Goal: Find specific page/section: Find specific page/section

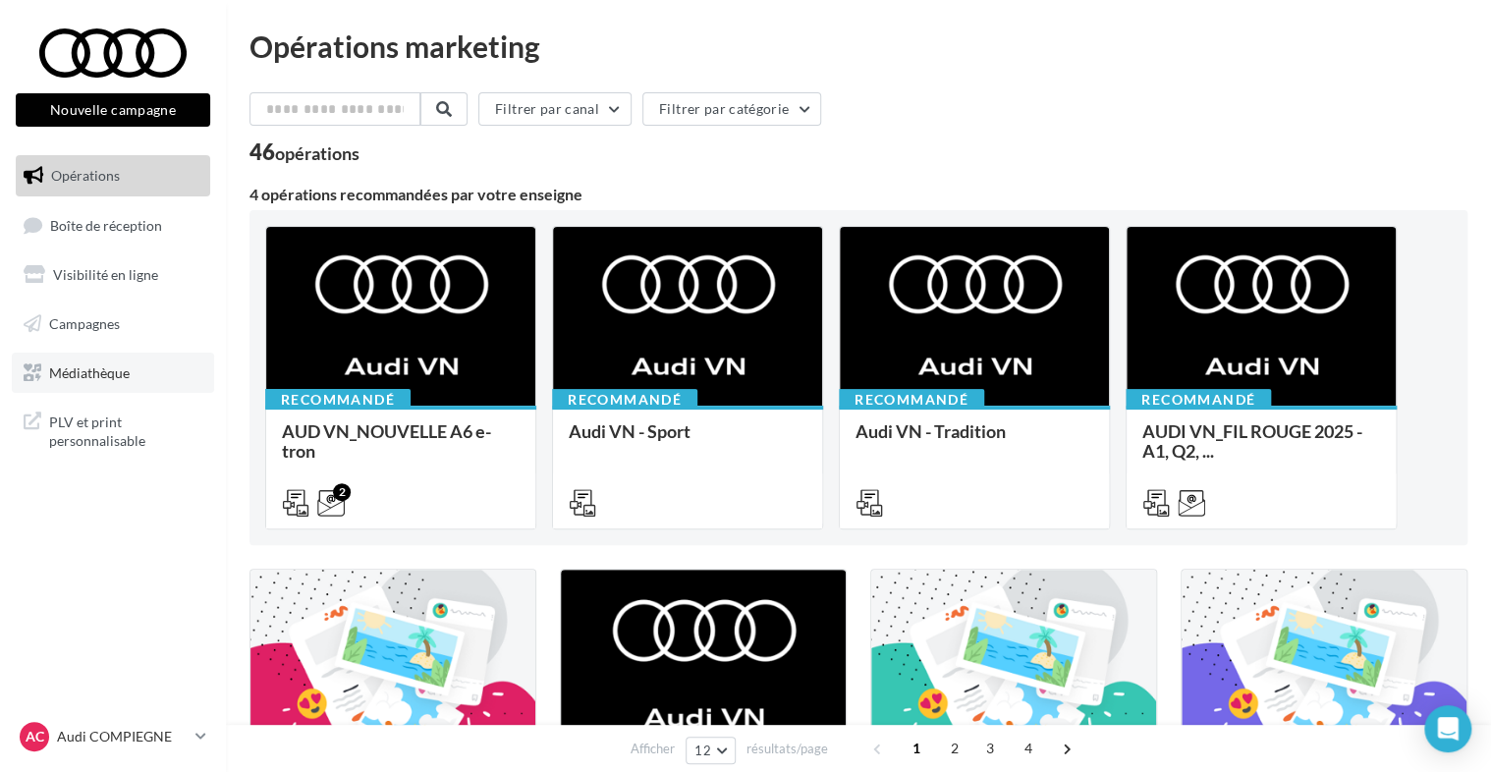
click at [49, 379] on span "Médiathèque" at bounding box center [89, 372] width 81 height 17
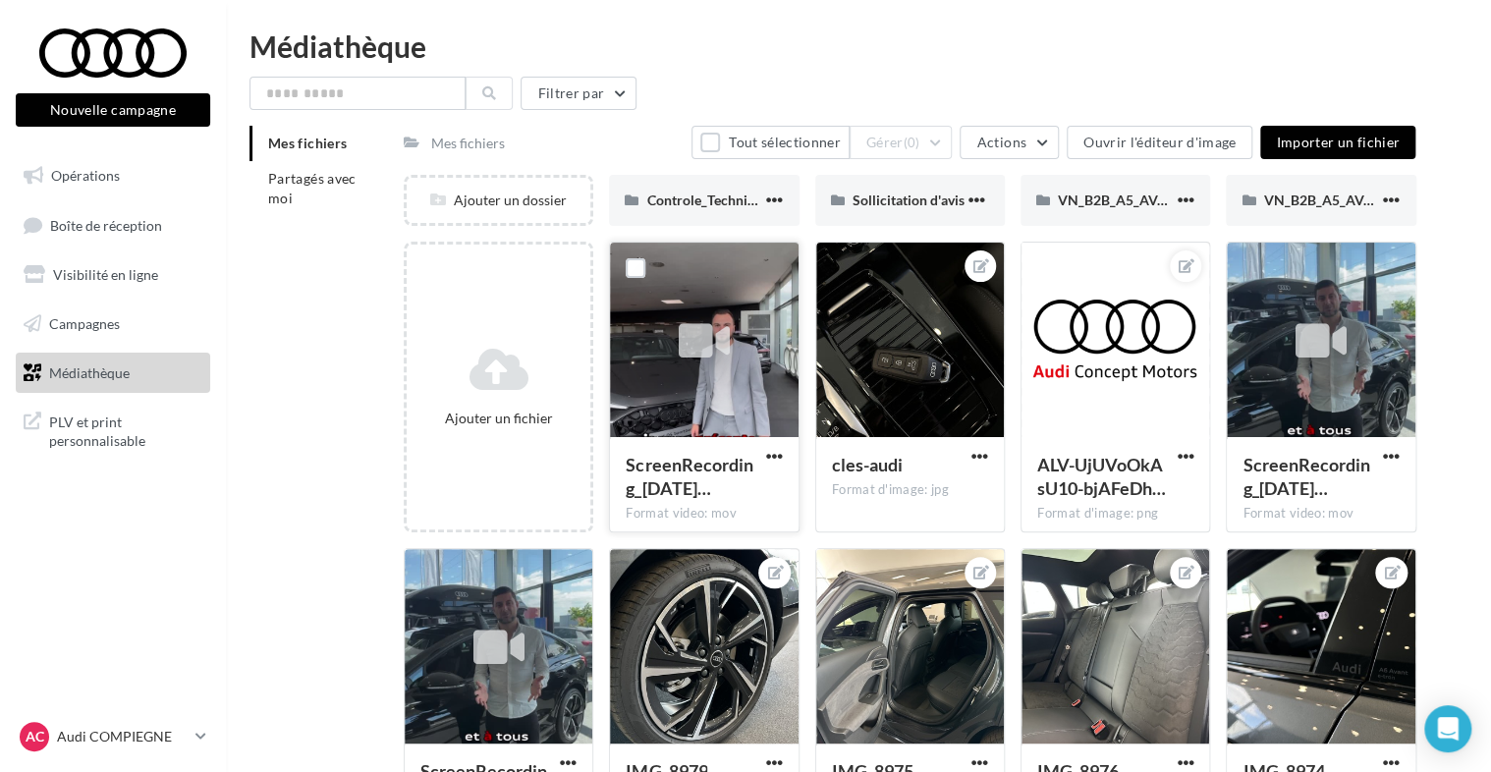
click at [719, 403] on div at bounding box center [704, 341] width 188 height 196
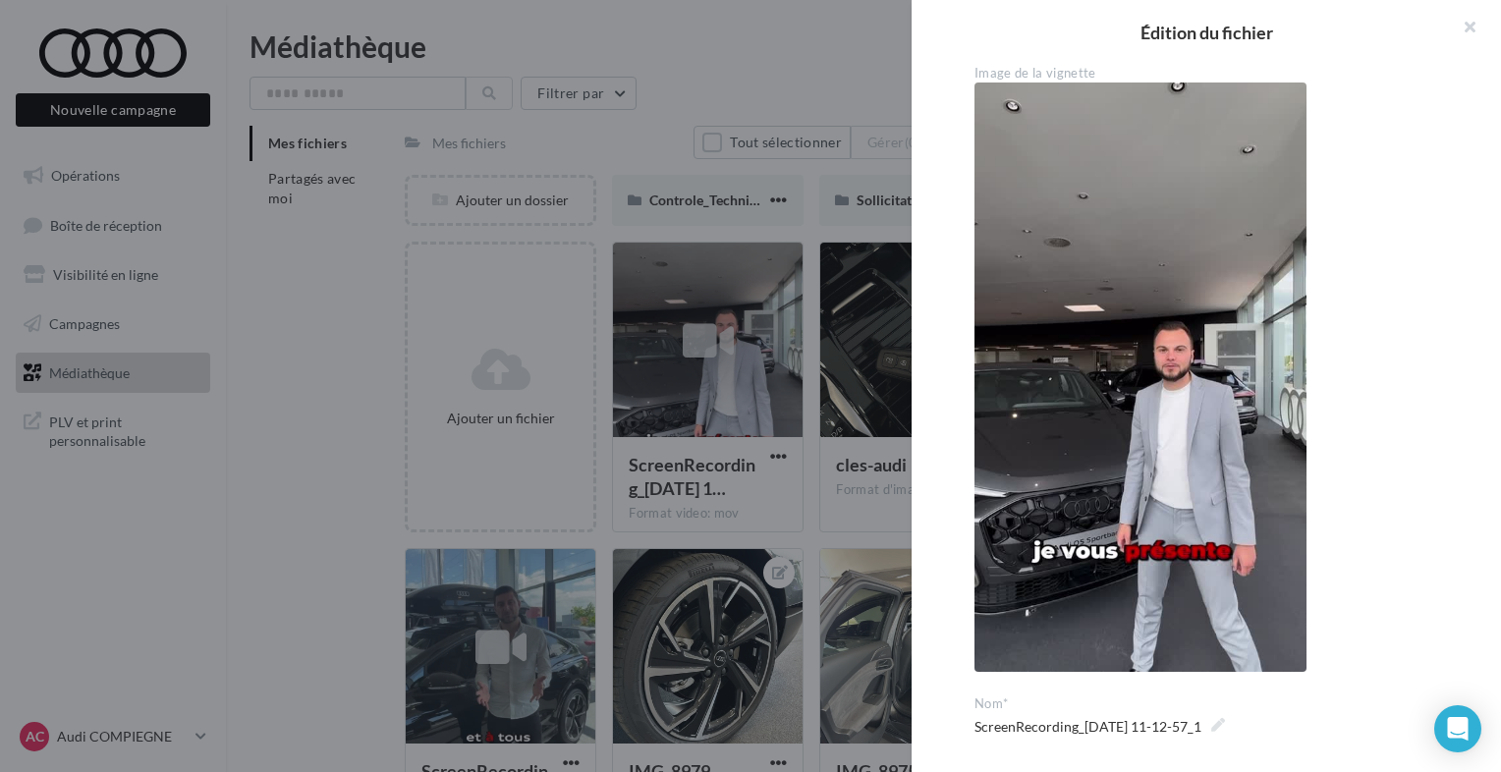
click at [1195, 428] on img at bounding box center [1141, 377] width 332 height 589
click at [1116, 329] on img at bounding box center [1141, 377] width 332 height 589
click at [1468, 27] on button "button" at bounding box center [1462, 29] width 79 height 59
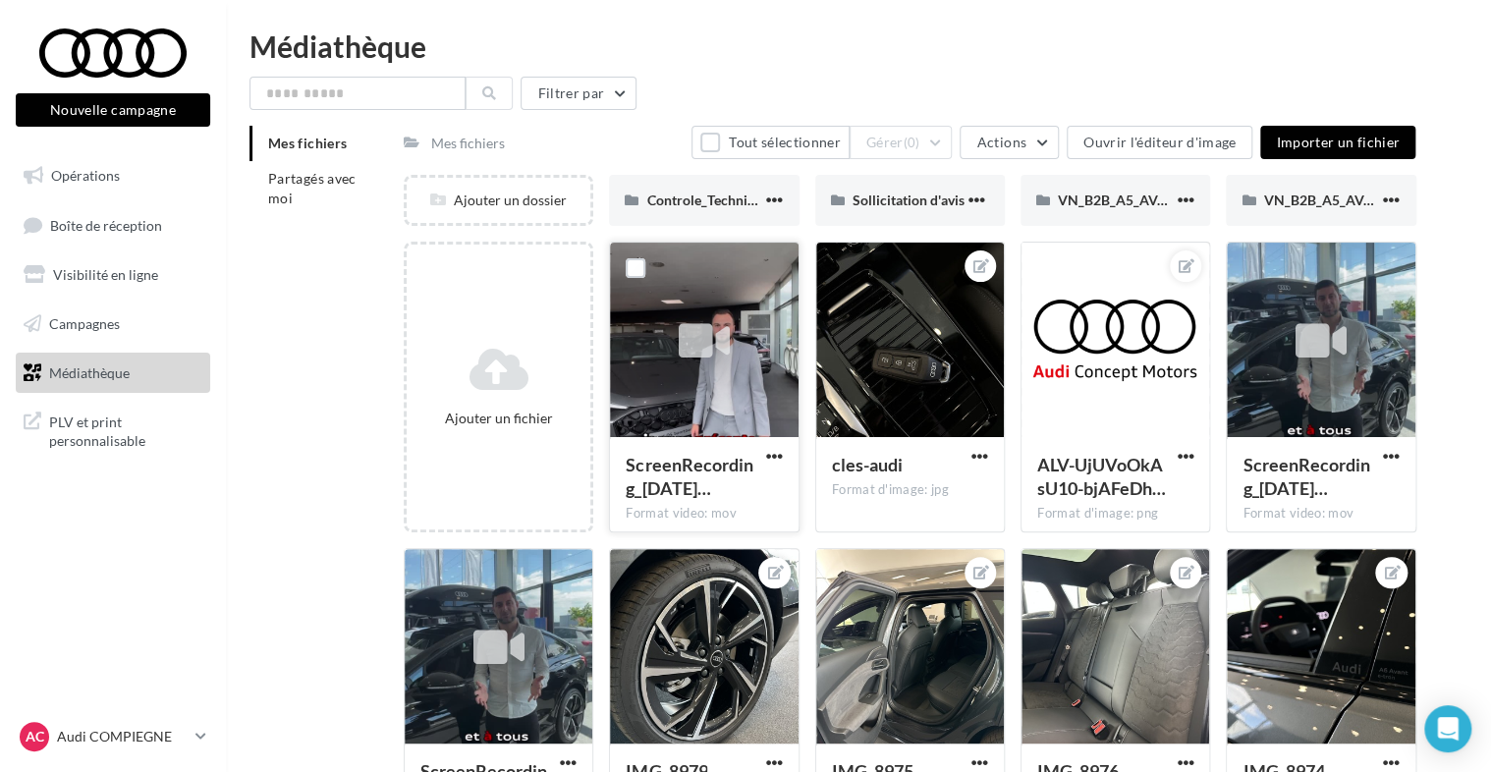
click at [711, 334] on icon at bounding box center [704, 340] width 51 height 45
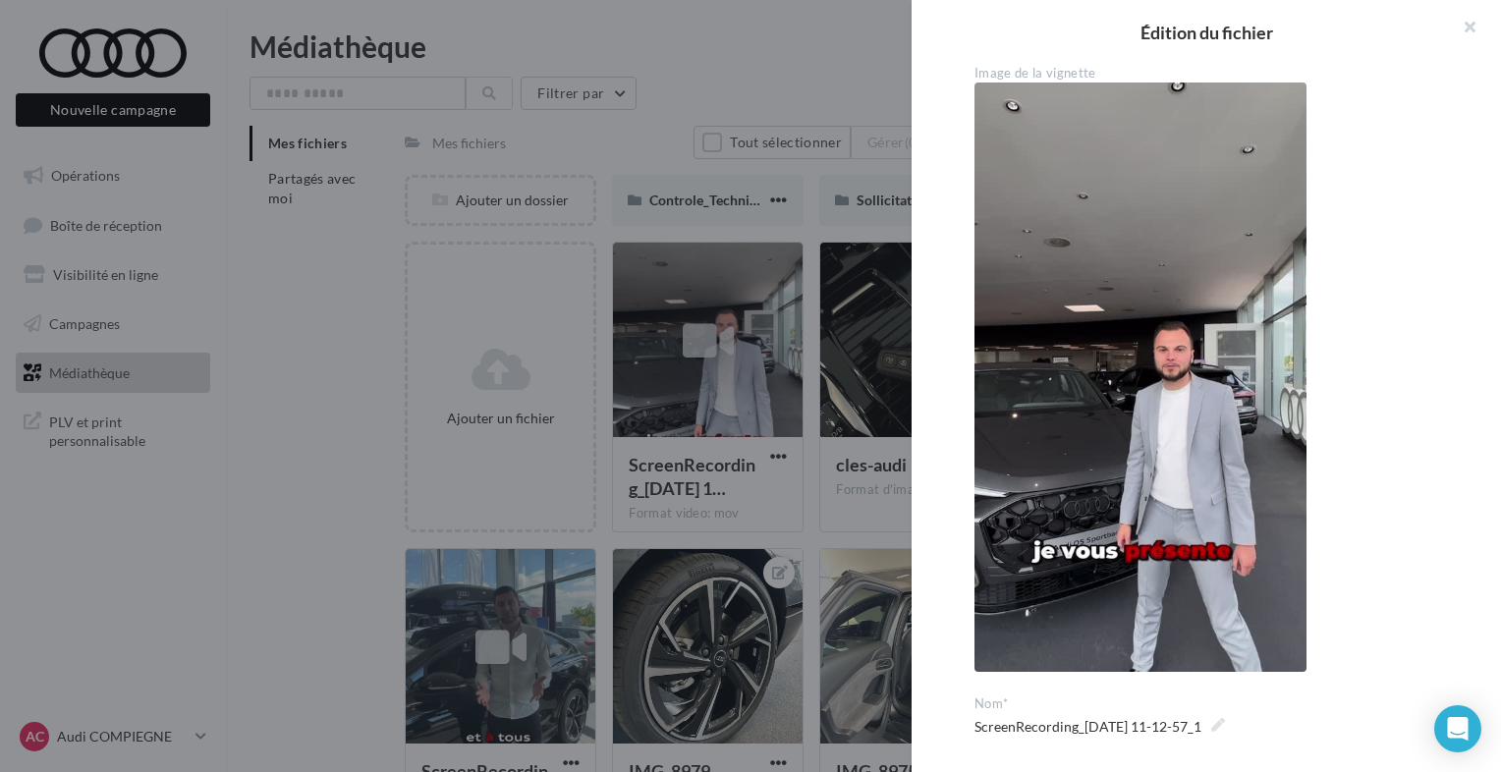
click at [1159, 564] on img at bounding box center [1141, 377] width 332 height 589
click at [1158, 419] on img at bounding box center [1141, 377] width 332 height 589
click at [863, 18] on div at bounding box center [750, 386] width 1501 height 772
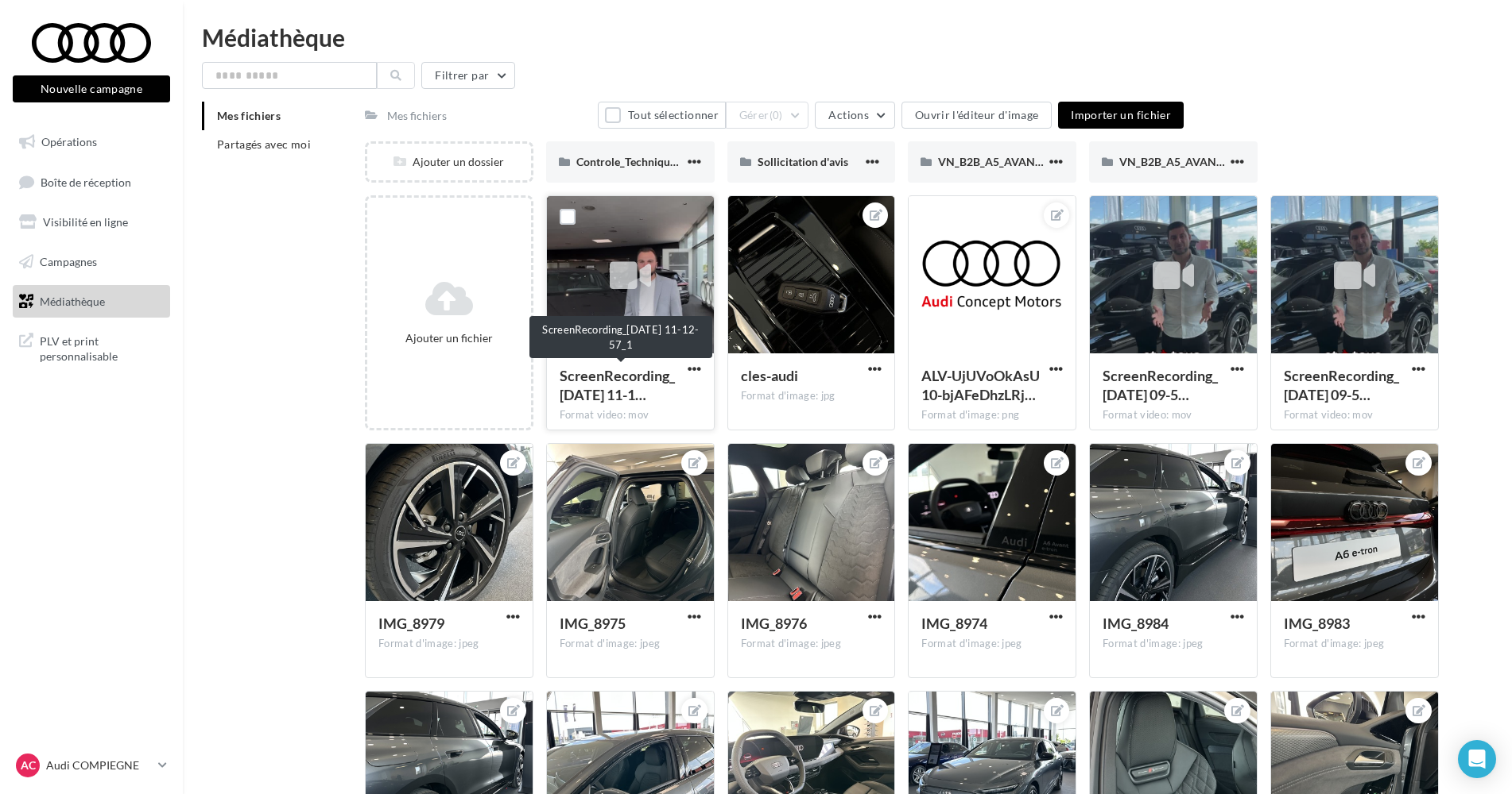
click at [624, 382] on span "ScreenRecording_08-08-2025 11-1…" at bounding box center [617, 385] width 115 height 36
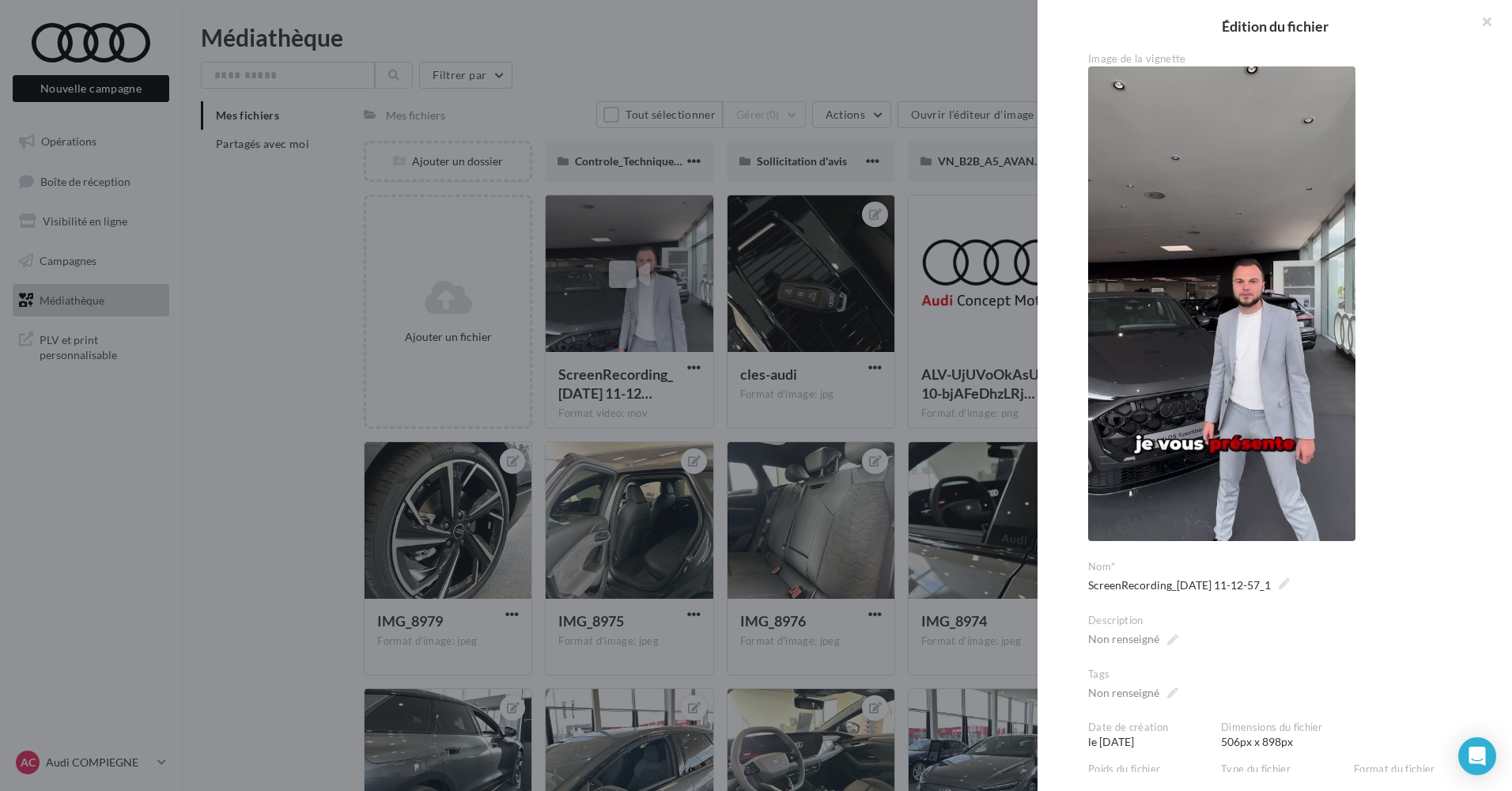
click at [863, 33] on div at bounding box center [756, 396] width 1512 height 791
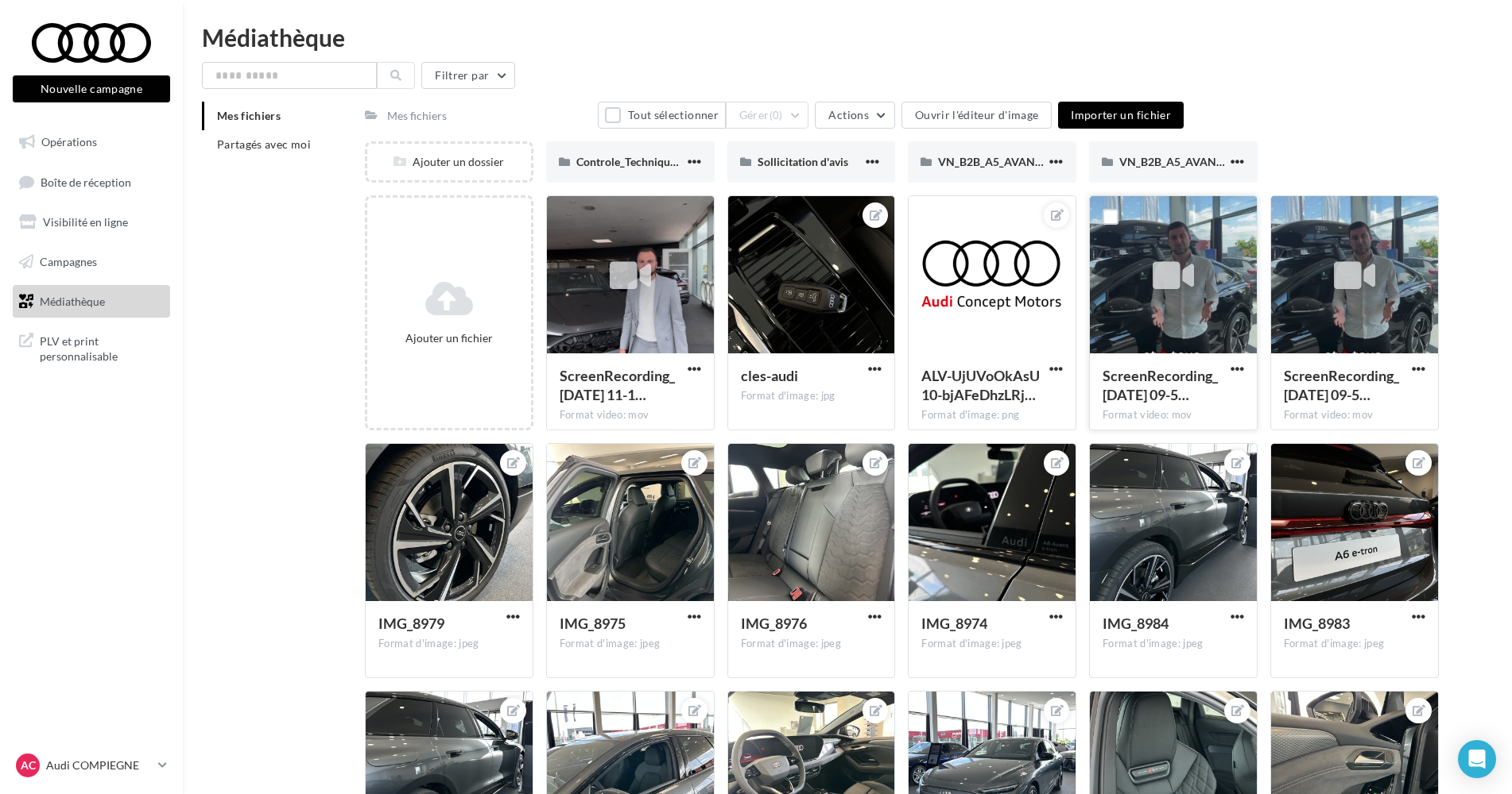
click at [1205, 287] on div at bounding box center [1173, 276] width 167 height 158
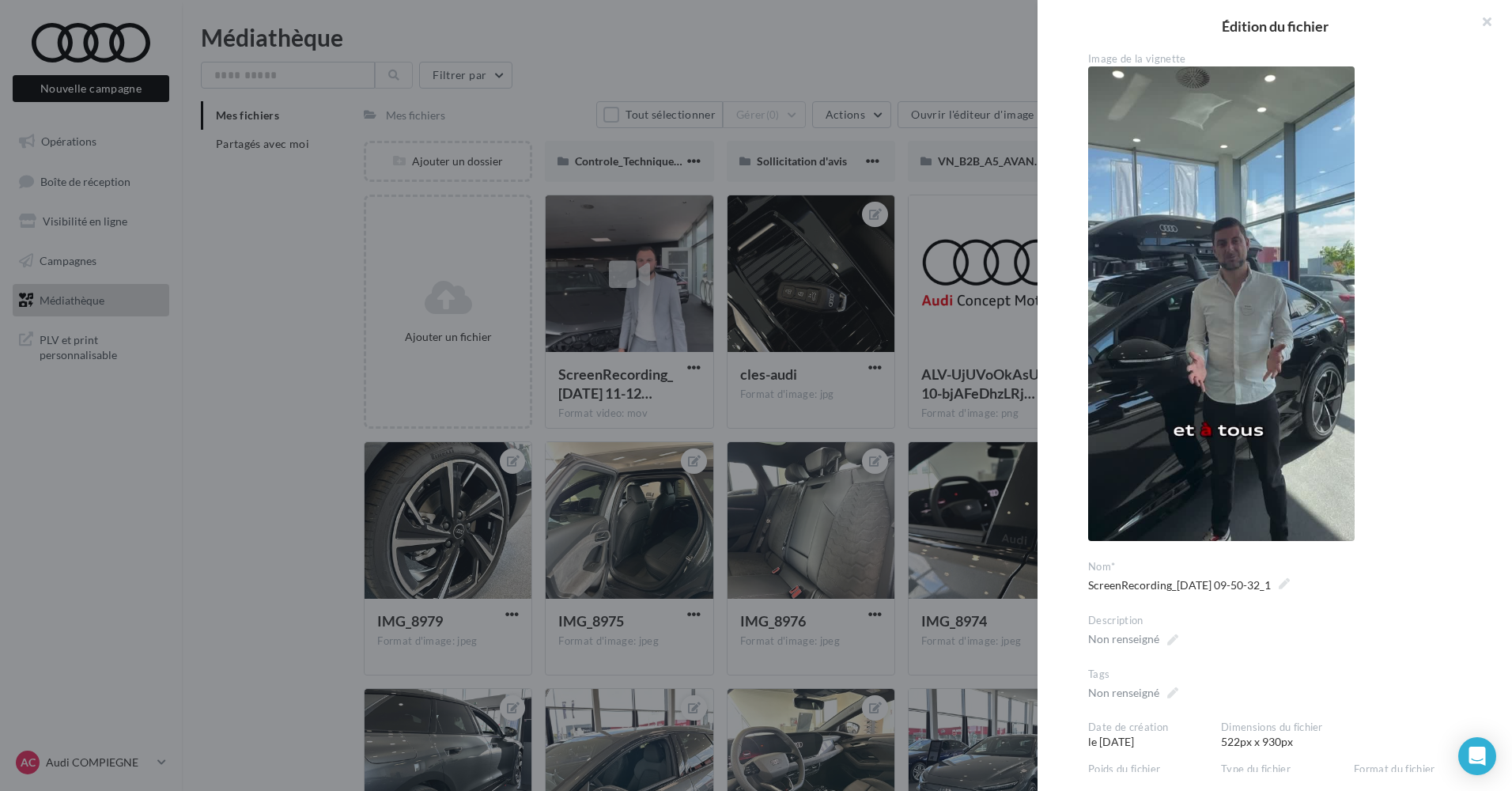
click at [885, 74] on div at bounding box center [756, 396] width 1512 height 791
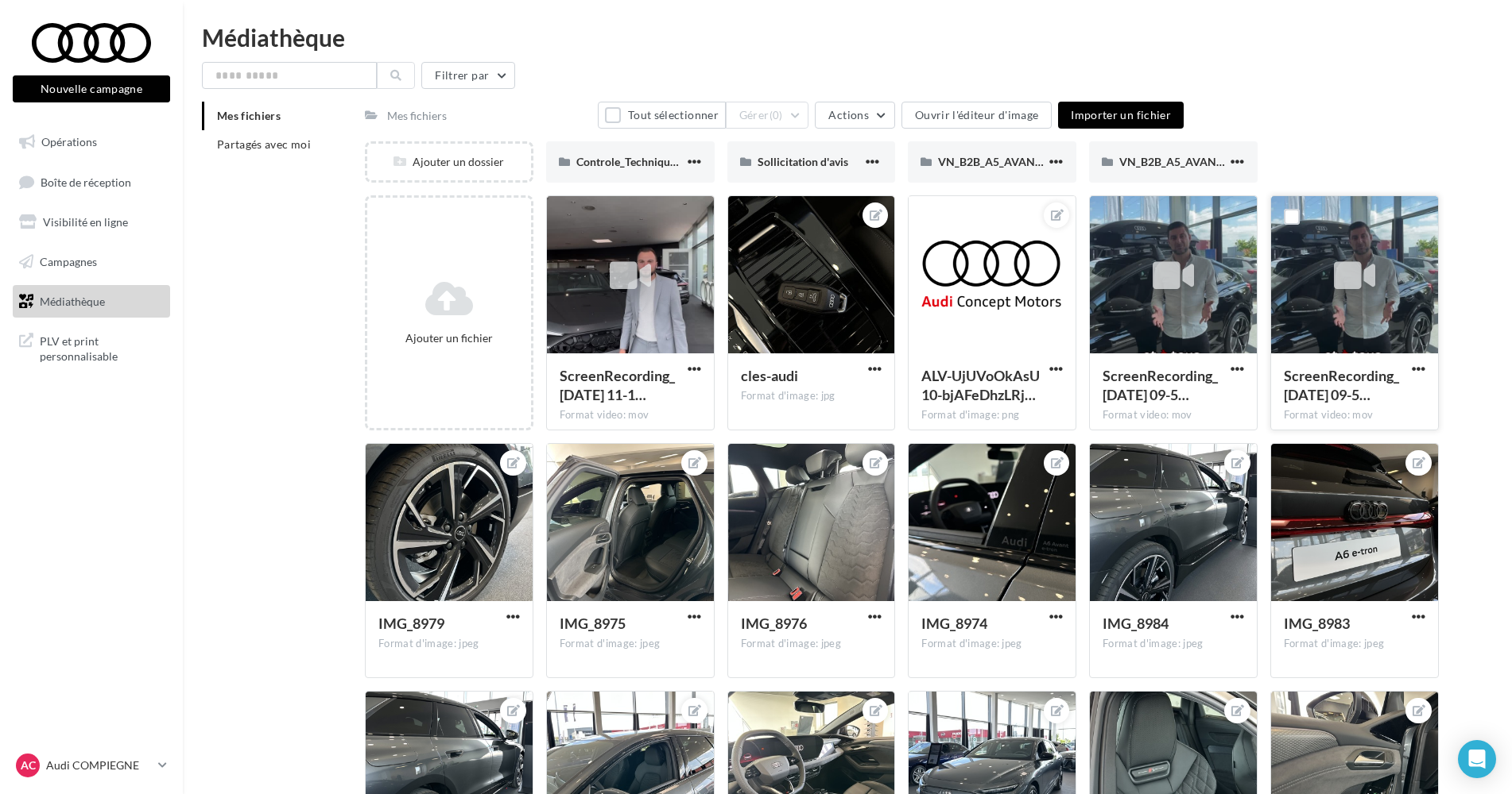
click at [1205, 284] on icon at bounding box center [1354, 275] width 41 height 36
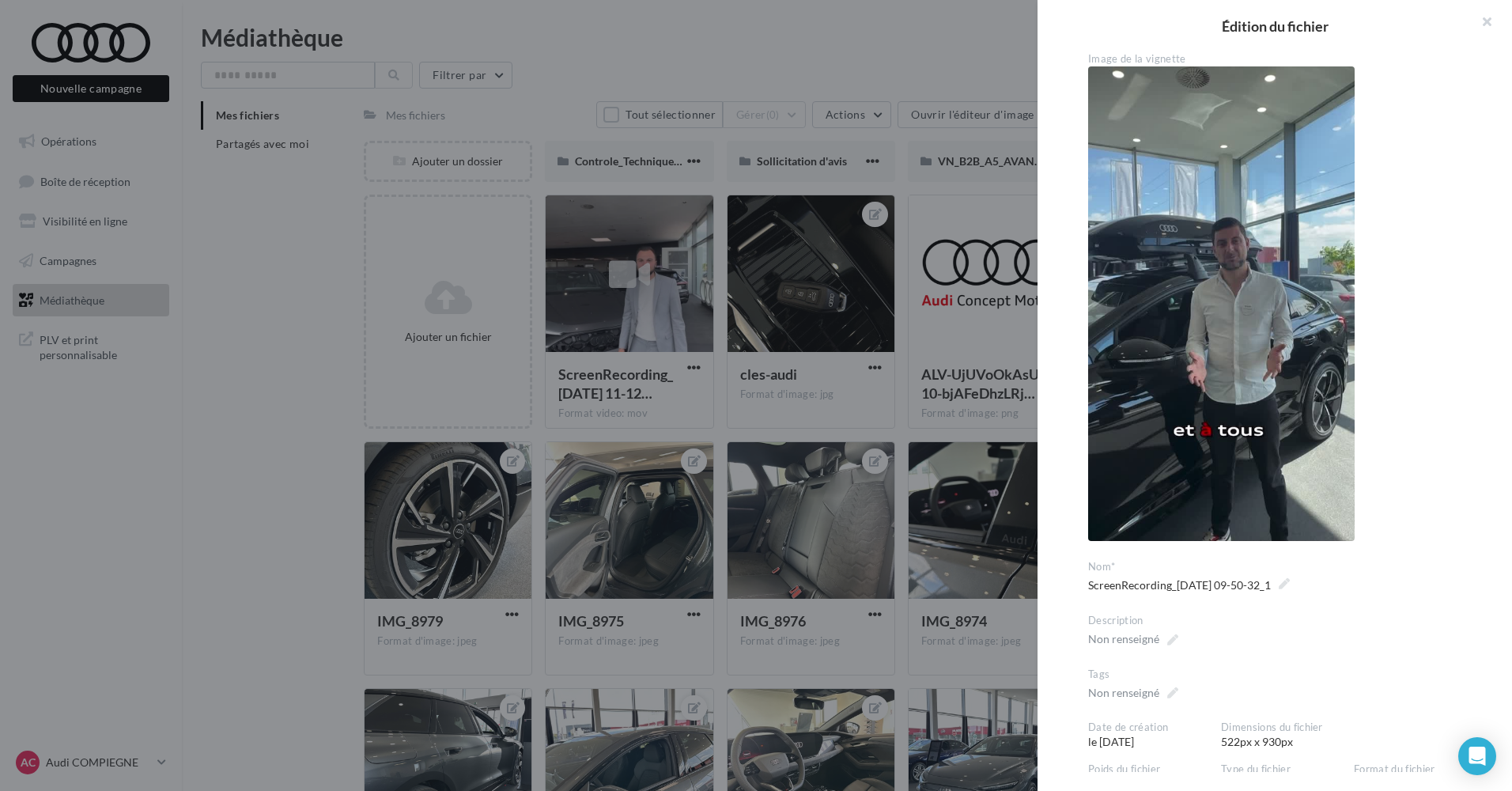
click at [889, 54] on div at bounding box center [756, 396] width 1512 height 791
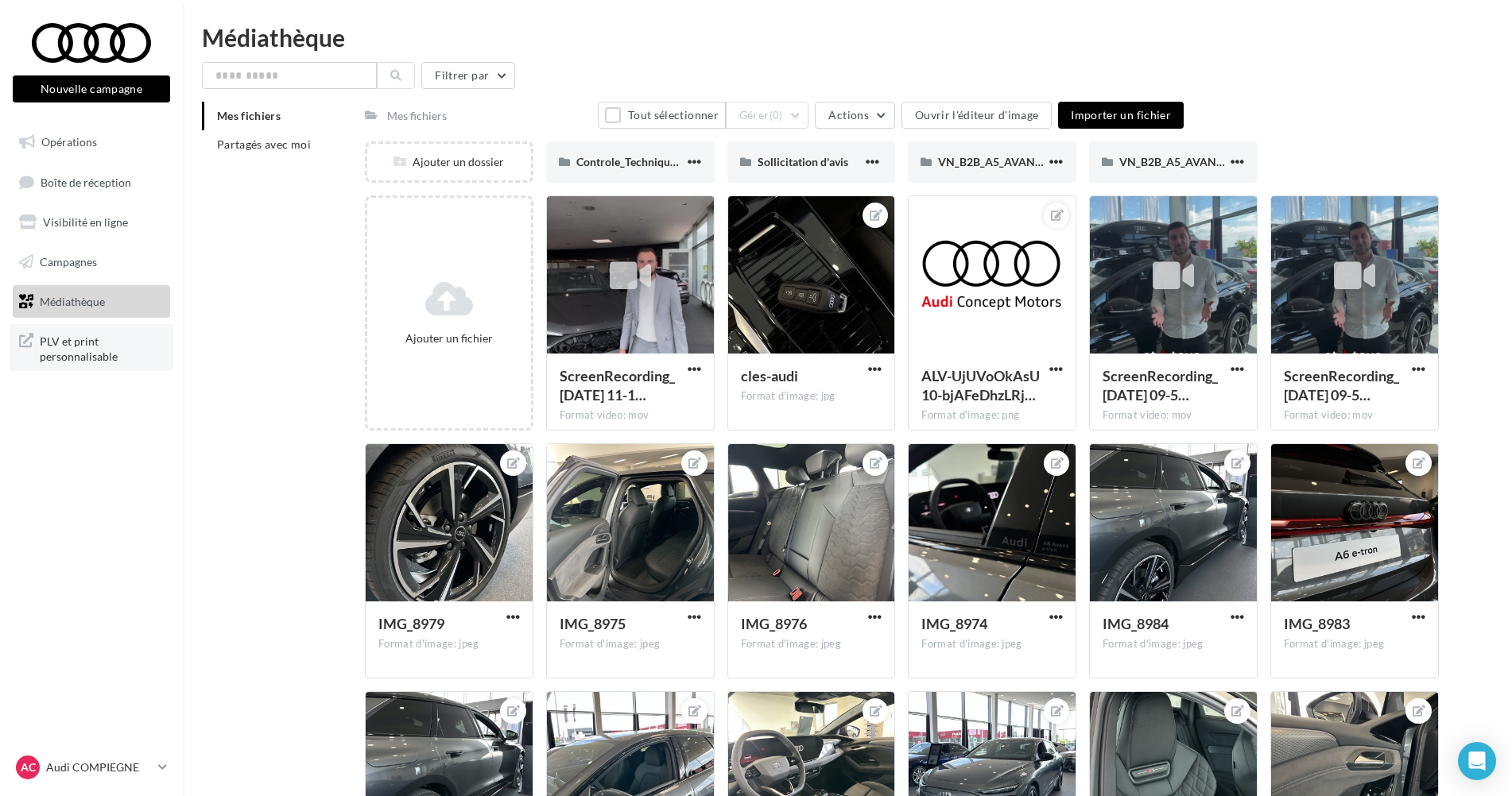
click at [81, 353] on span "PLV et print personnalisable" at bounding box center [101, 348] width 124 height 34
